Goal: Use online tool/utility: Utilize a website feature to perform a specific function

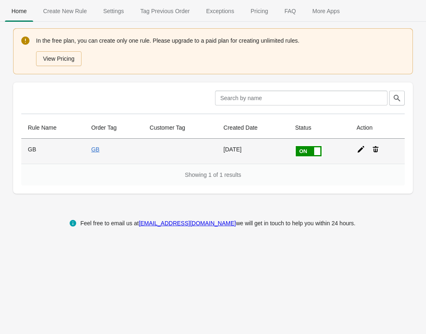
click at [356, 149] on div at bounding box center [375, 146] width 48 height 15
click at [361, 150] on icon at bounding box center [361, 149] width 8 height 8
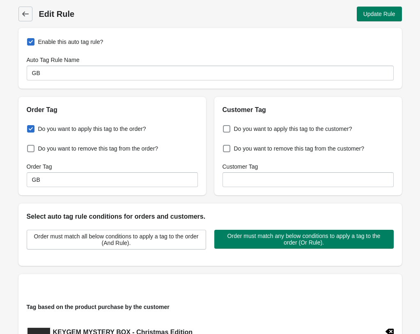
type input "GB"
checkbox input "true"
type input "GB"
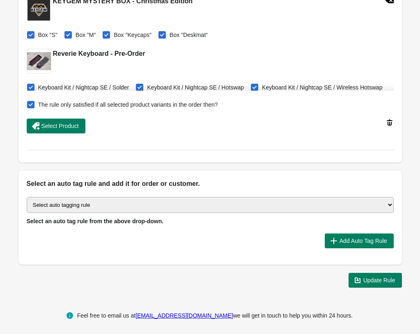
scroll to position [333, 0]
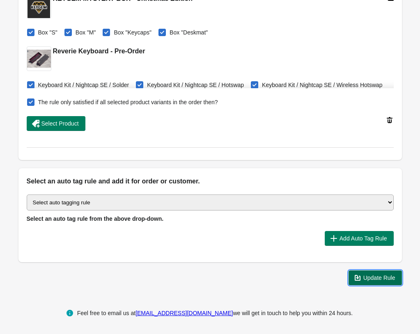
click at [378, 278] on span "Update Rule" at bounding box center [379, 277] width 32 height 7
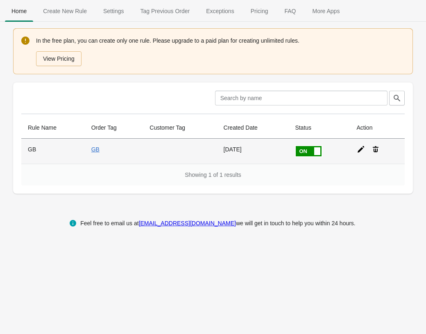
click at [362, 149] on icon at bounding box center [361, 149] width 7 height 7
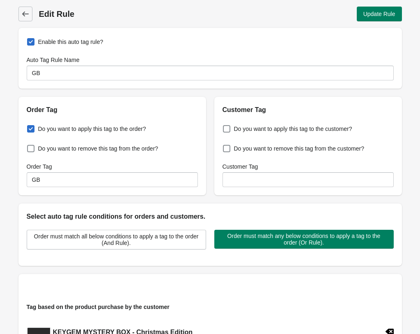
type input "GB"
checkbox input "true"
type input "GB"
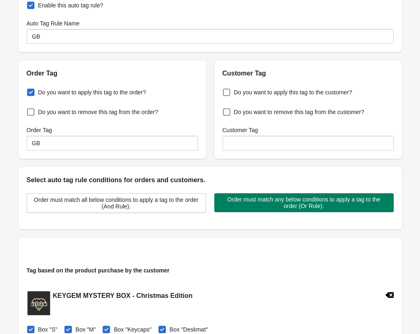
scroll to position [167, 0]
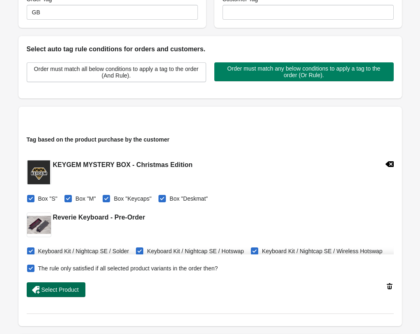
click at [69, 291] on span "Select Product" at bounding box center [59, 289] width 37 height 7
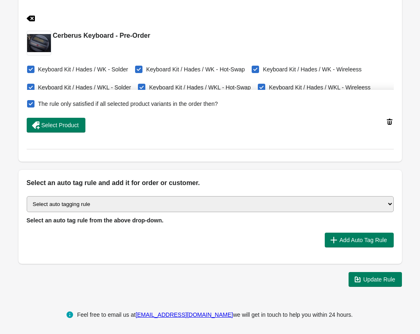
scroll to position [333, 0]
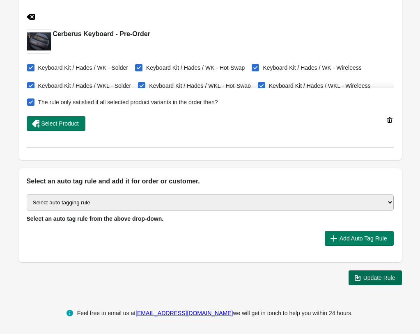
click at [384, 281] on button "Update Rule" at bounding box center [374, 277] width 53 height 15
